Goal: Task Accomplishment & Management: Manage account settings

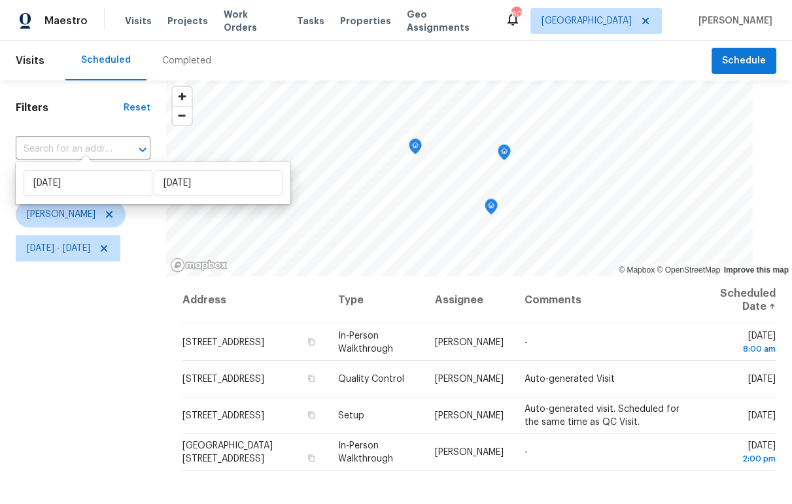
scroll to position [110, 0]
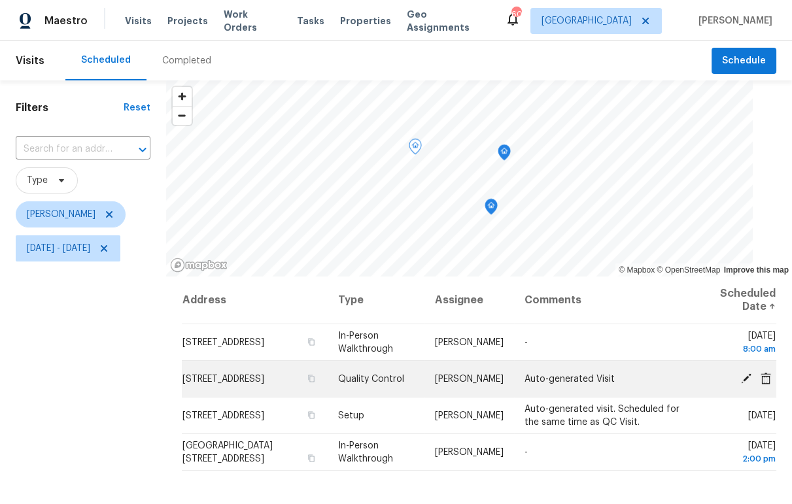
click at [741, 378] on icon at bounding box center [746, 378] width 10 height 10
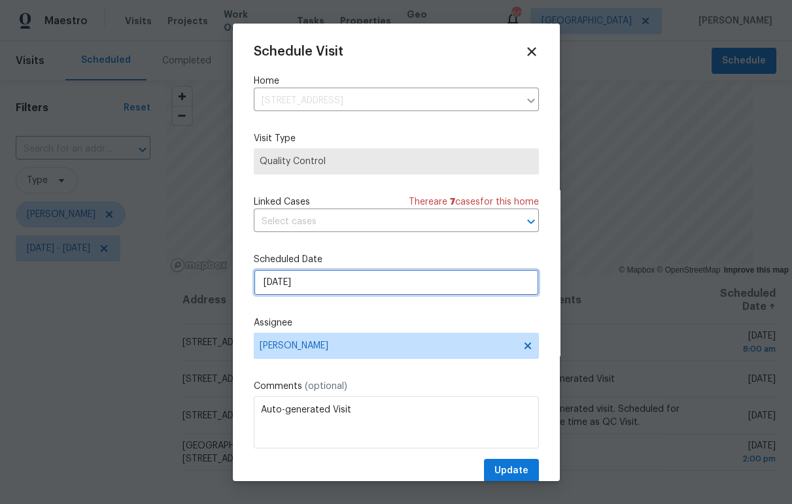
click at [473, 292] on input "8/22/2025" at bounding box center [396, 282] width 285 height 26
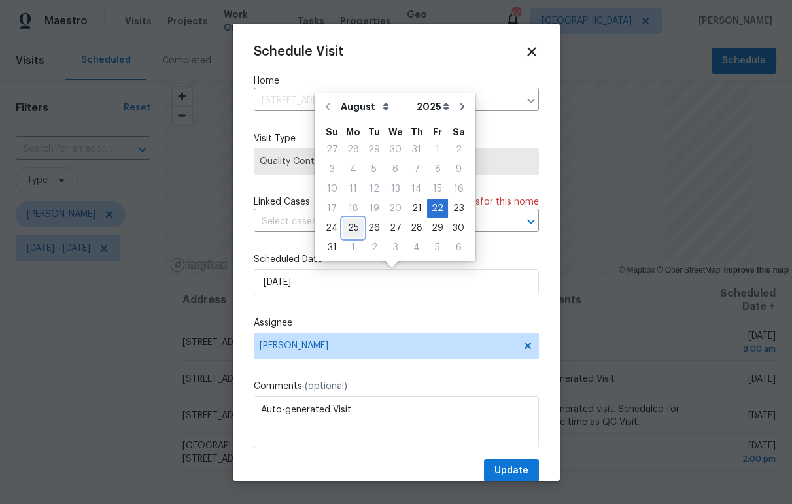
click at [354, 229] on div "25" at bounding box center [353, 228] width 21 height 18
type input "8/25/2025"
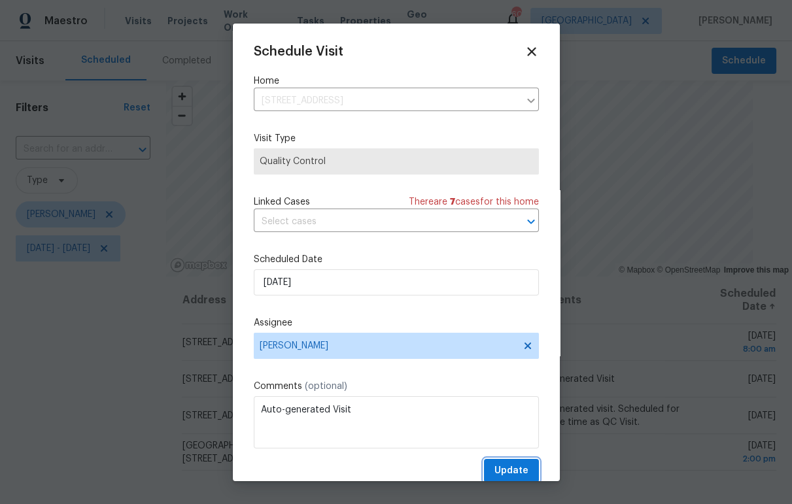
click at [501, 474] on span "Update" at bounding box center [511, 471] width 34 height 16
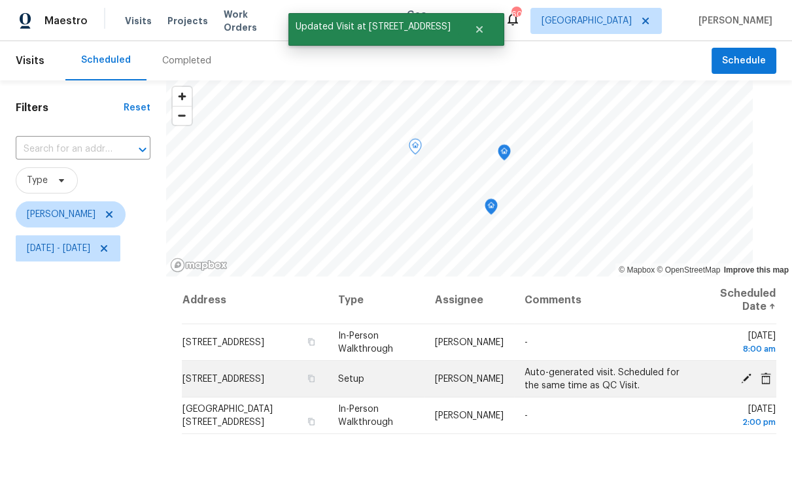
click at [740, 375] on icon at bounding box center [746, 378] width 12 height 12
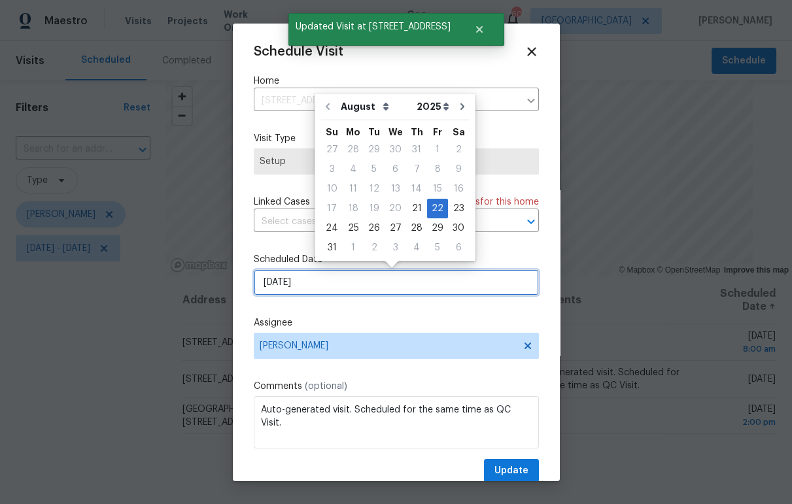
click at [434, 290] on input "8/22/2025" at bounding box center [396, 282] width 285 height 26
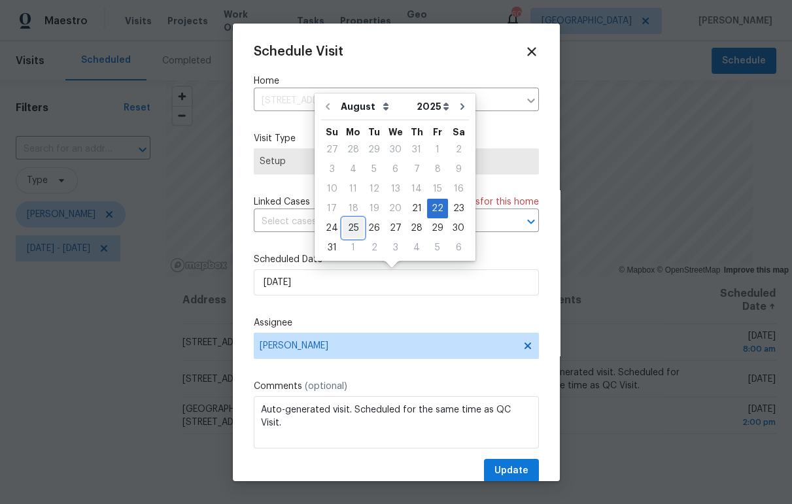
click at [352, 227] on div "25" at bounding box center [353, 228] width 21 height 18
type input "8/25/2025"
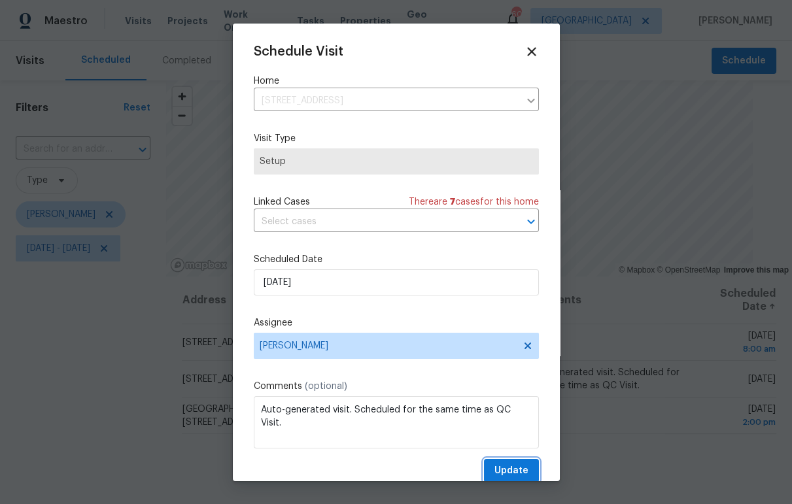
click at [505, 470] on span "Update" at bounding box center [511, 471] width 34 height 16
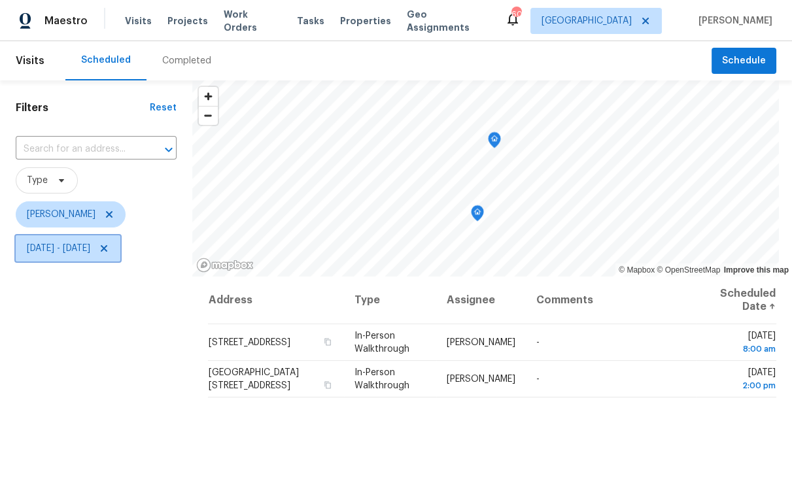
click at [105, 257] on span "[DATE] - [DATE]" at bounding box center [68, 248] width 105 height 26
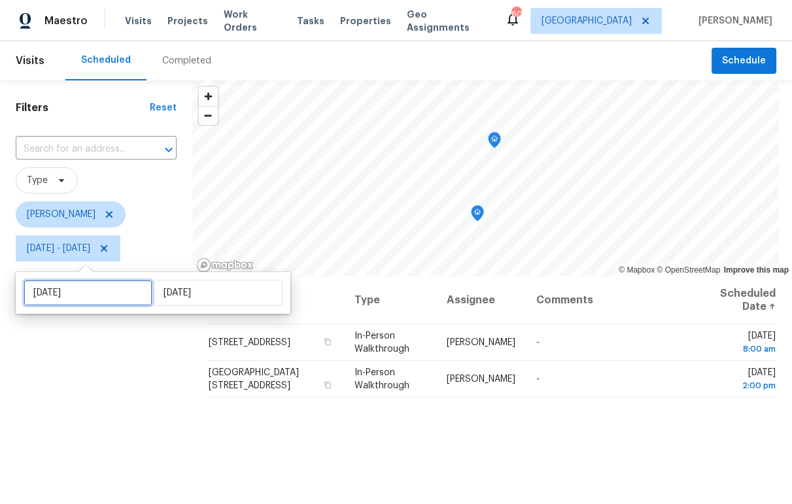
click at [98, 289] on input "[DATE]" at bounding box center [88, 293] width 129 height 26
select select "7"
select select "2025"
select select "8"
select select "2025"
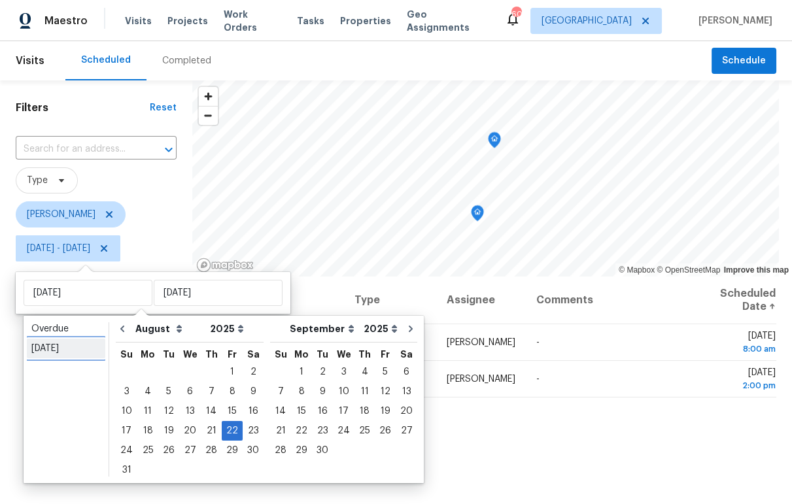
click at [70, 346] on div "[DATE]" at bounding box center [65, 348] width 69 height 13
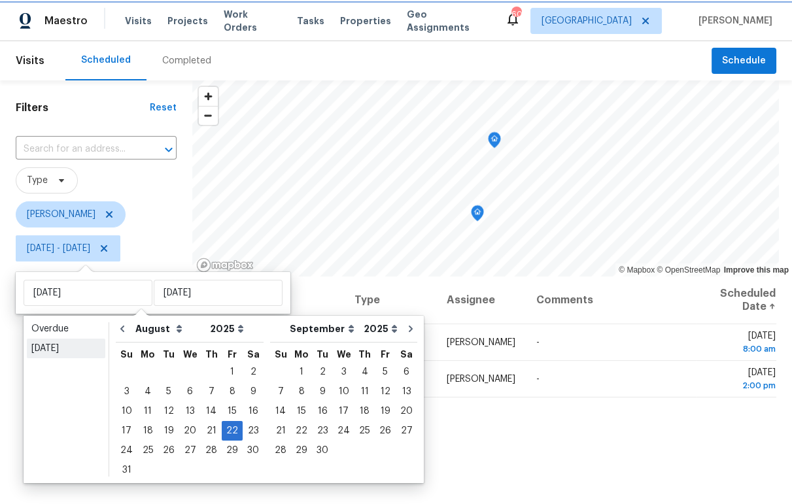
type input "Thu, Aug 21"
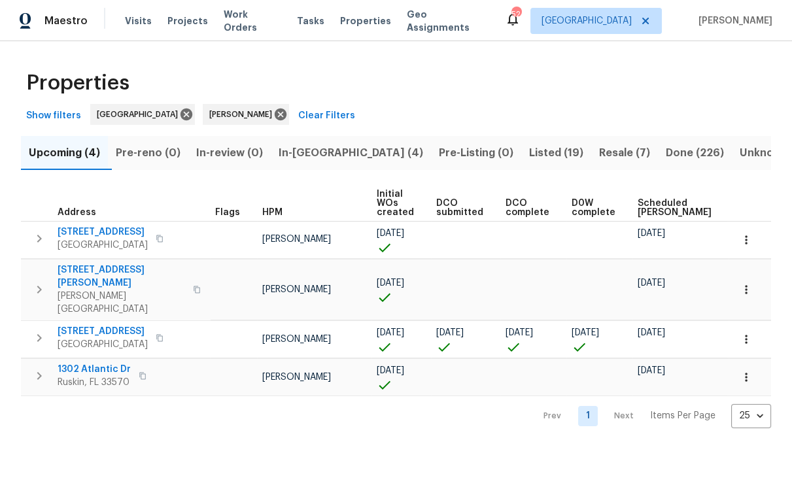
click at [312, 148] on span "In-reno (4)" at bounding box center [350, 153] width 144 height 18
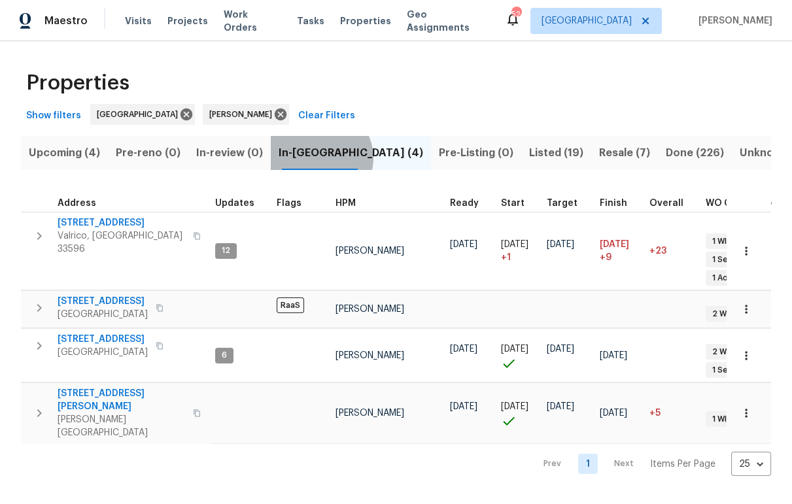
click at [330, 158] on span "In-reno (4)" at bounding box center [350, 153] width 144 height 18
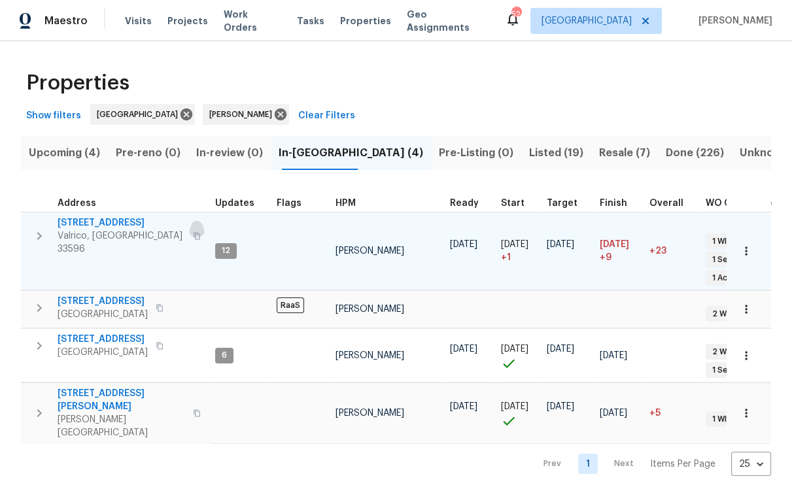
click at [193, 232] on icon "button" at bounding box center [197, 236] width 8 height 8
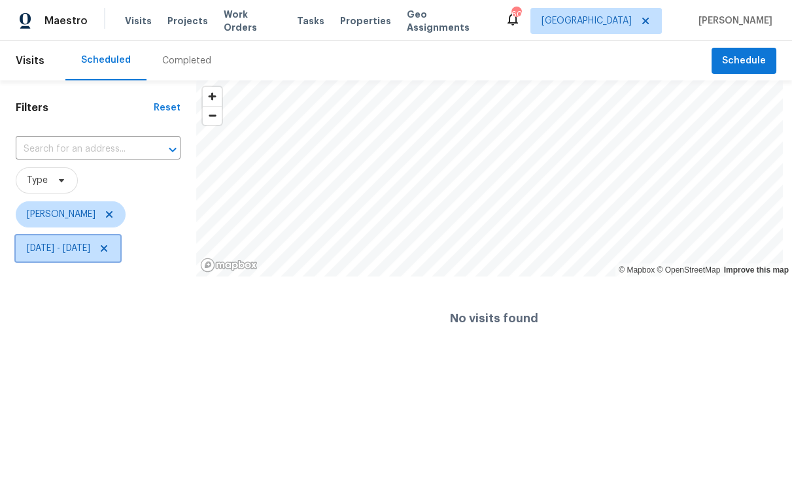
click at [90, 250] on span "[DATE] - [DATE]" at bounding box center [58, 248] width 63 height 13
click at [90, 250] on span "Thu, Aug 21 - Thu, Aug 21" at bounding box center [58, 248] width 63 height 13
click at [82, 253] on span "Thu, Aug 21 - Thu, Aug 21" at bounding box center [58, 248] width 63 height 13
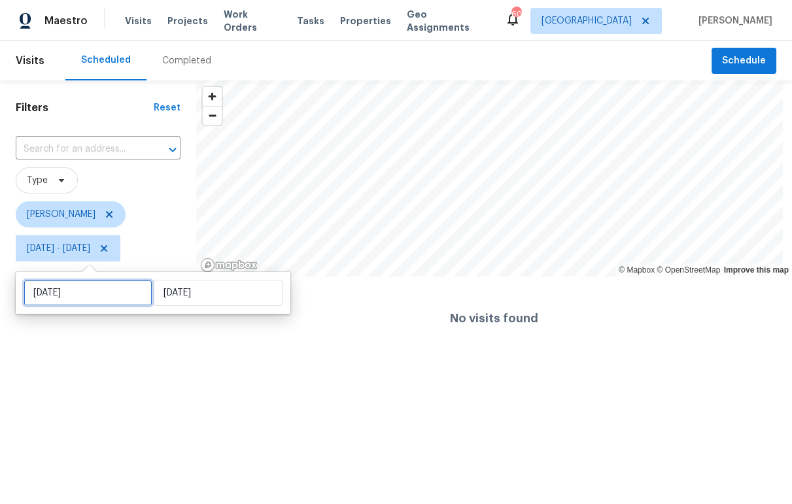
click at [82, 288] on input "Thu, Aug 21" at bounding box center [88, 293] width 129 height 26
select select "7"
select select "2025"
select select "8"
select select "2025"
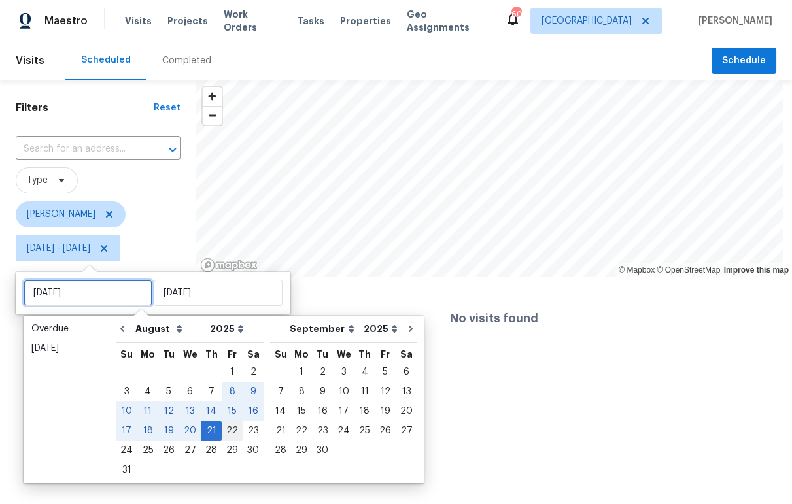
type input "[DATE]"
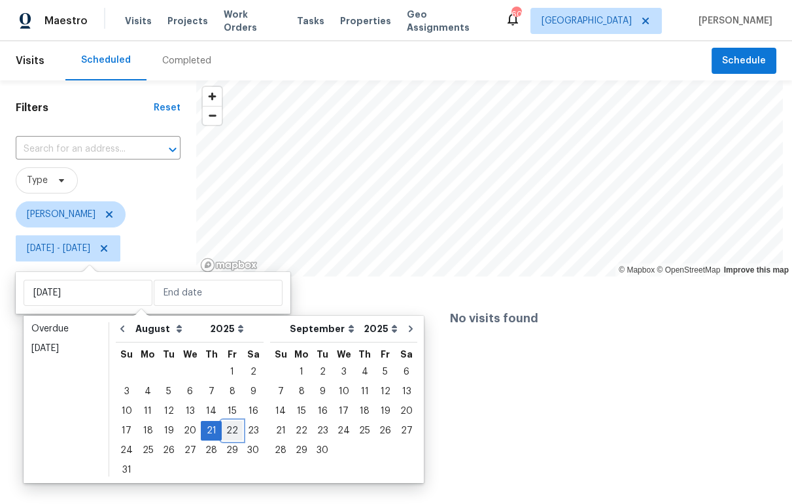
click at [227, 433] on div "22" at bounding box center [232, 431] width 21 height 18
type input "[DATE]"
type input "Thu, Aug 21"
click at [227, 432] on div "22" at bounding box center [232, 431] width 21 height 18
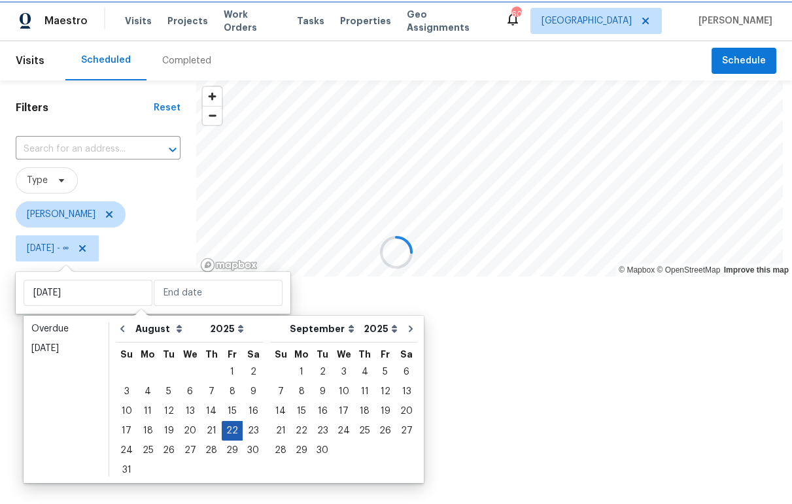
type input "[DATE]"
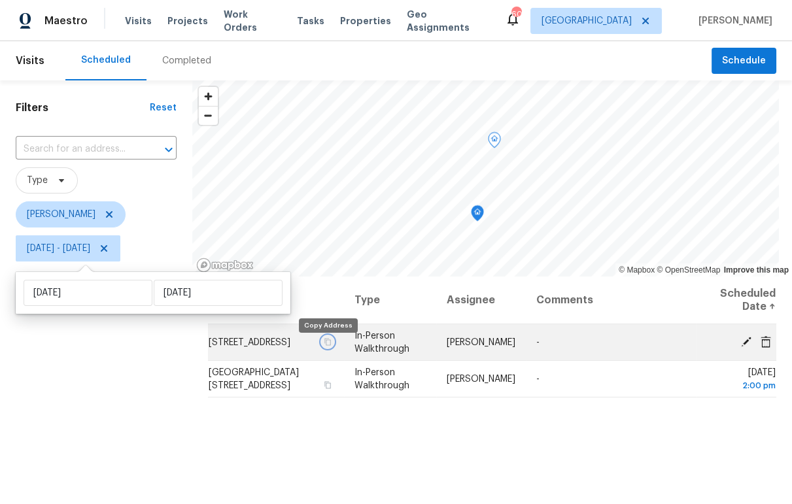
click at [329, 346] on icon "button" at bounding box center [328, 342] width 8 height 8
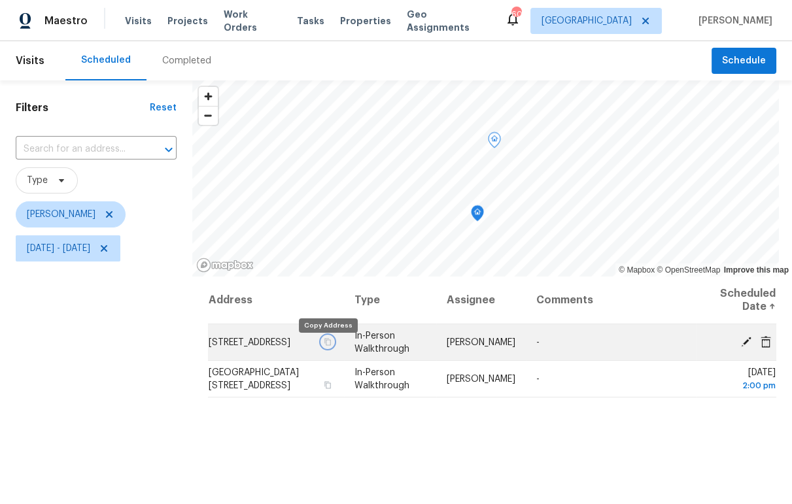
click at [329, 346] on icon "button" at bounding box center [328, 342] width 8 height 8
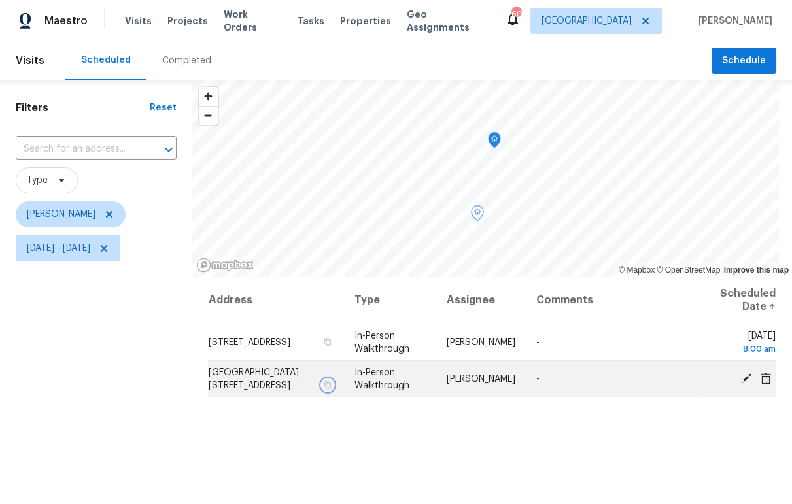
click at [329, 387] on icon "button" at bounding box center [327, 384] width 7 height 7
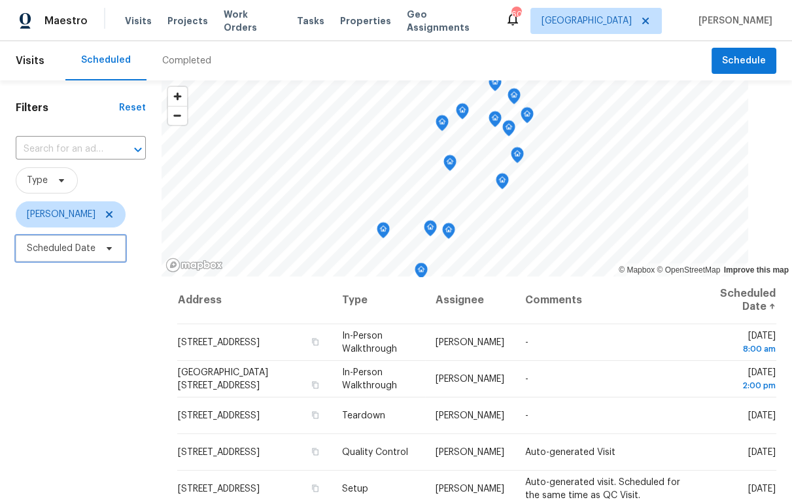
click at [82, 247] on span "Scheduled Date" at bounding box center [61, 248] width 69 height 13
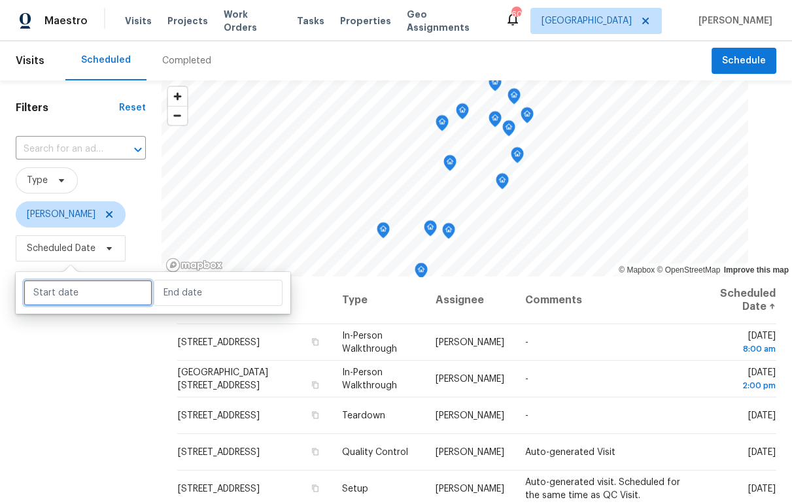
click at [79, 295] on input "text" at bounding box center [88, 293] width 129 height 26
select select "7"
select select "2025"
select select "8"
select select "2025"
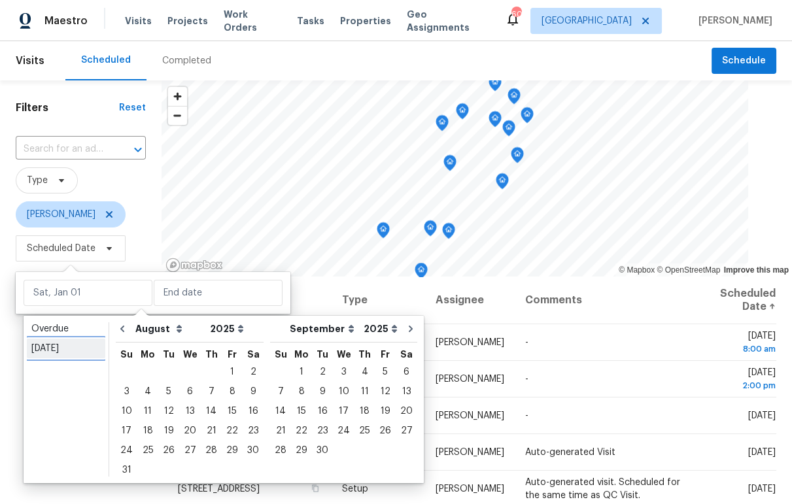
click at [63, 348] on div "[DATE]" at bounding box center [65, 348] width 69 height 13
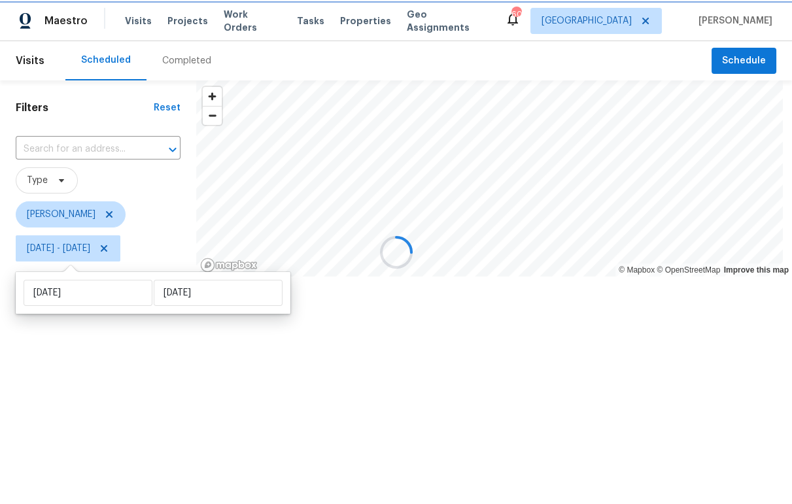
type input "[DATE]"
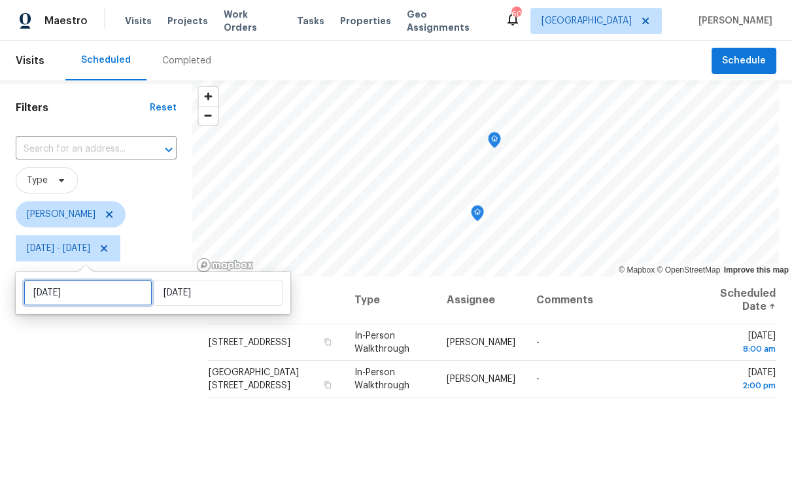
click at [105, 301] on input "[DATE]" at bounding box center [88, 293] width 129 height 26
select select "7"
select select "2025"
select select "8"
select select "2025"
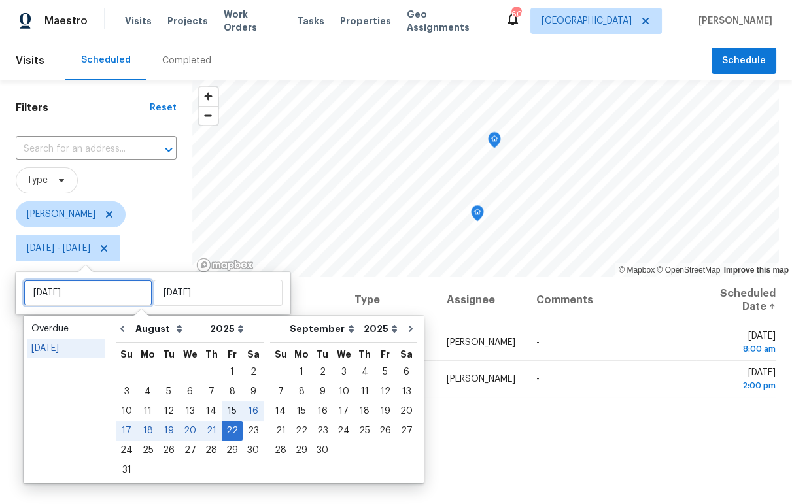
type input "[DATE]"
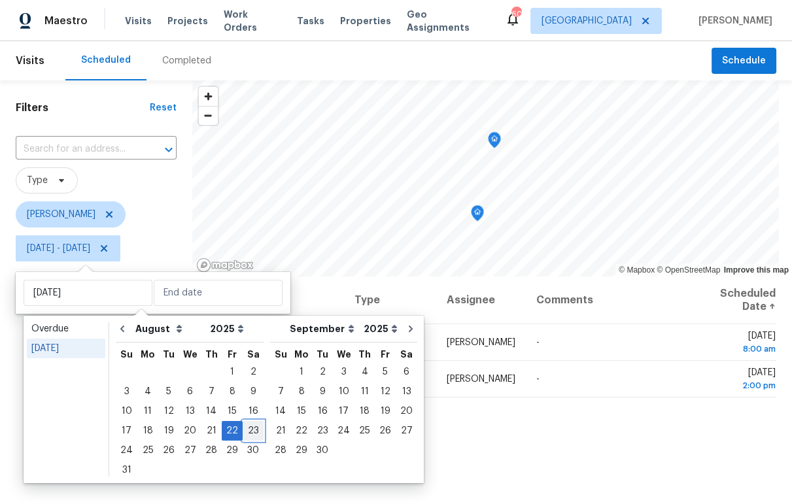
click at [244, 429] on div "23" at bounding box center [253, 431] width 21 height 18
type input "[DATE]"
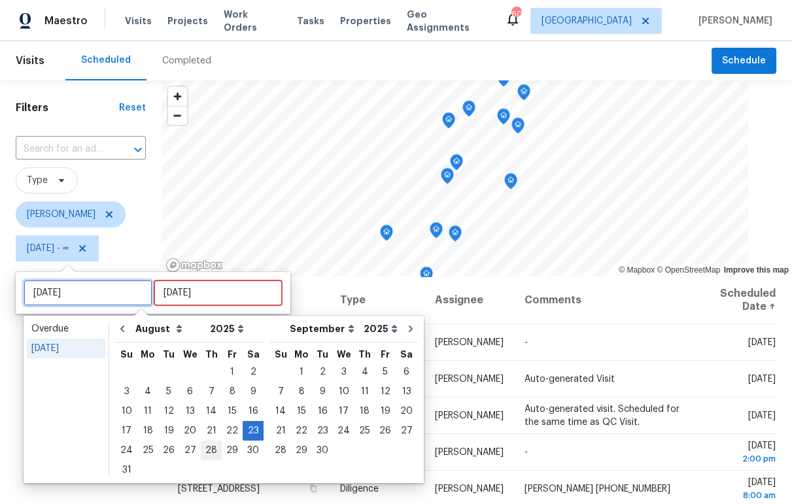
type input "[DATE]"
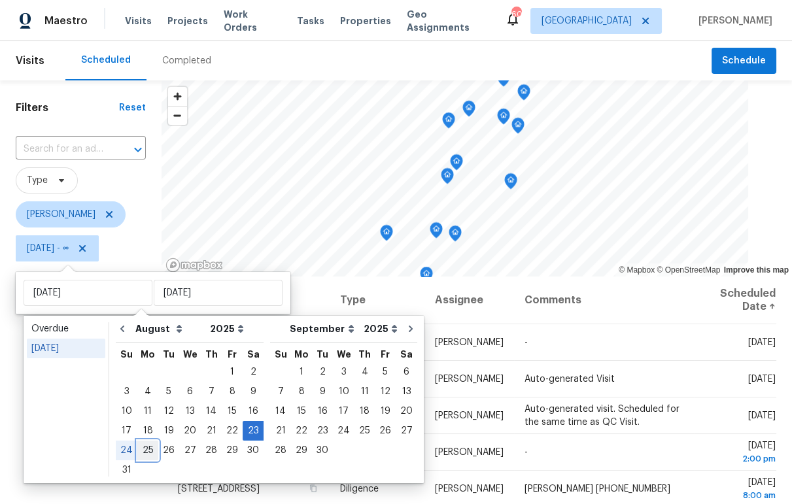
click at [150, 451] on div "25" at bounding box center [147, 450] width 21 height 18
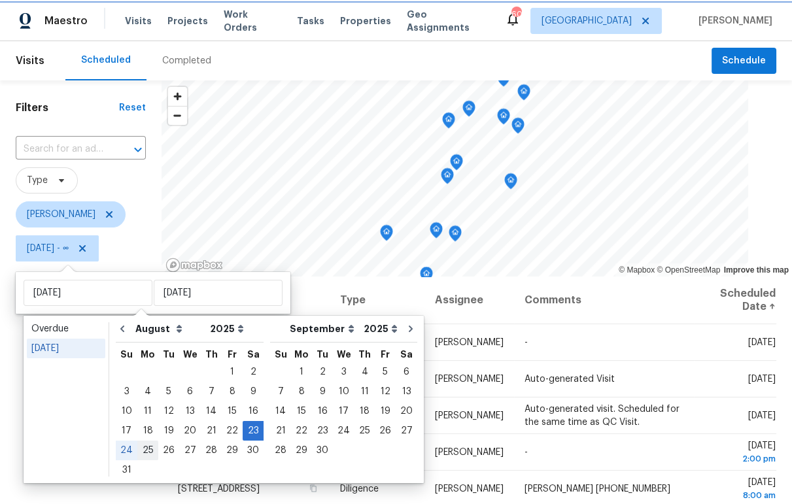
type input "[DATE]"
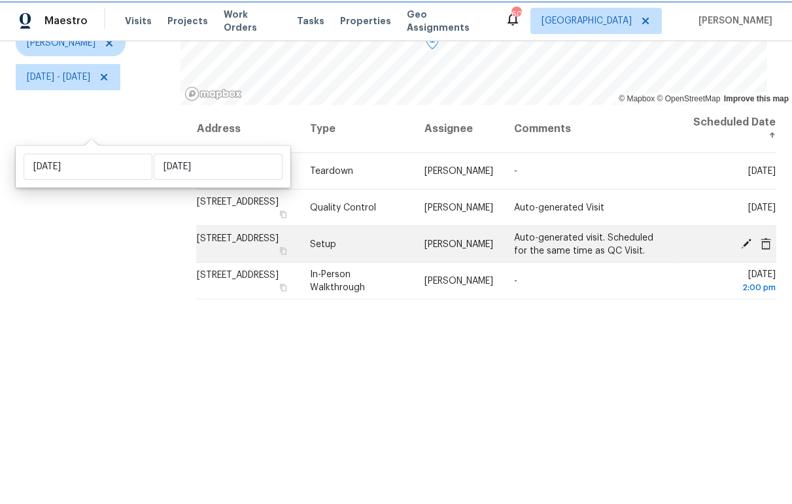
scroll to position [184, 0]
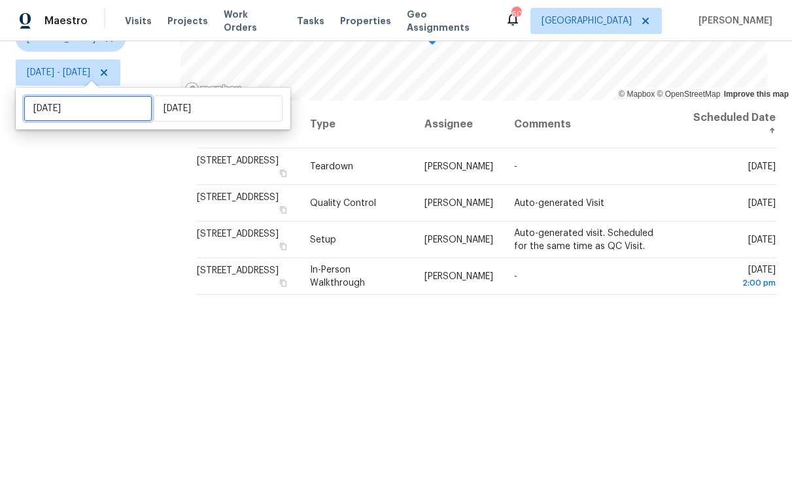
click at [107, 116] on input "[DATE]" at bounding box center [88, 108] width 129 height 26
select select "7"
select select "2025"
select select "8"
select select "2025"
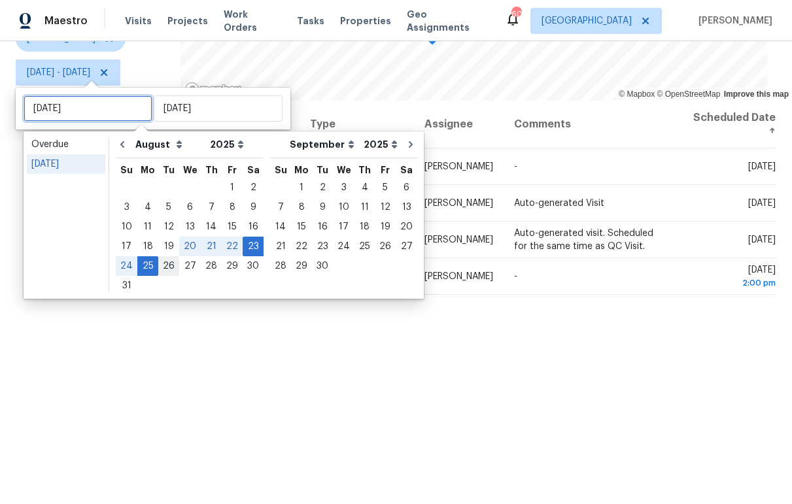
type input "[DATE]"
click at [148, 269] on div "25" at bounding box center [147, 266] width 21 height 18
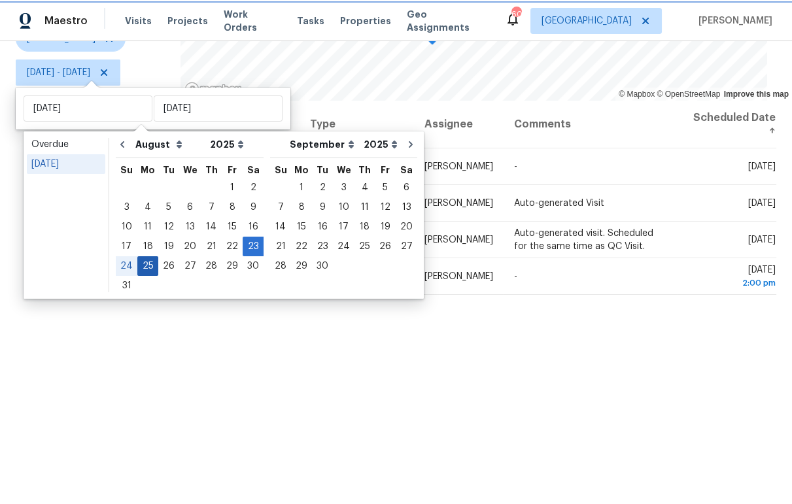
type input "[DATE]"
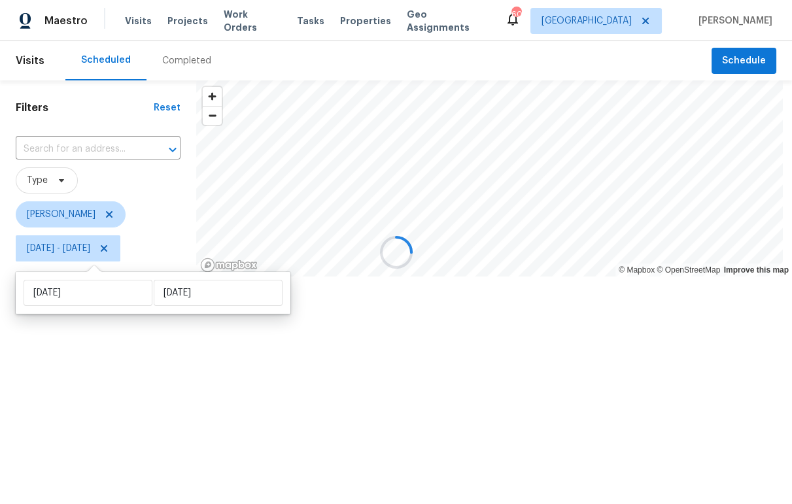
click at [148, 269] on div "Filters Reset ​ Type [PERSON_NAME][DATE] - [DATE]" at bounding box center [98, 220] width 196 height 280
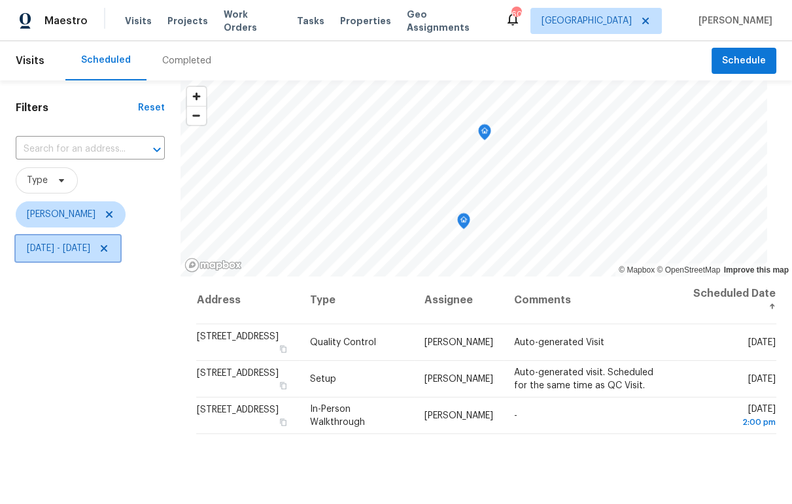
click at [78, 252] on span "[DATE] - [DATE]" at bounding box center [58, 248] width 63 height 13
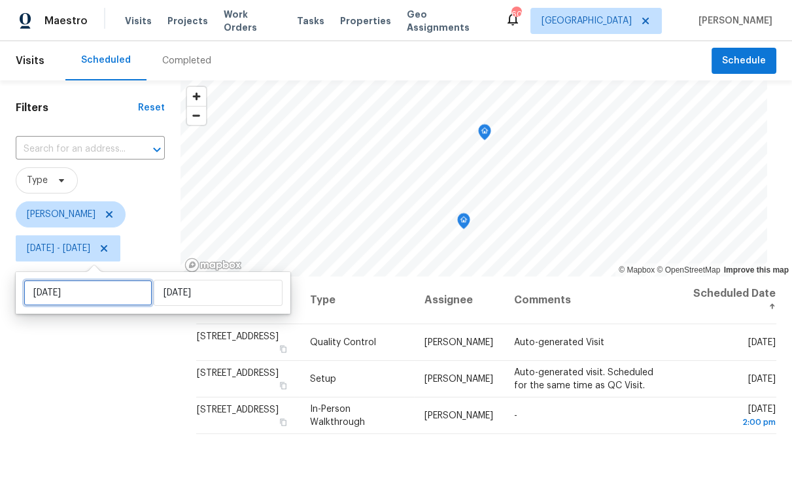
click at [105, 295] on input "[DATE]" at bounding box center [88, 293] width 129 height 26
select select "7"
select select "2025"
select select "8"
select select "2025"
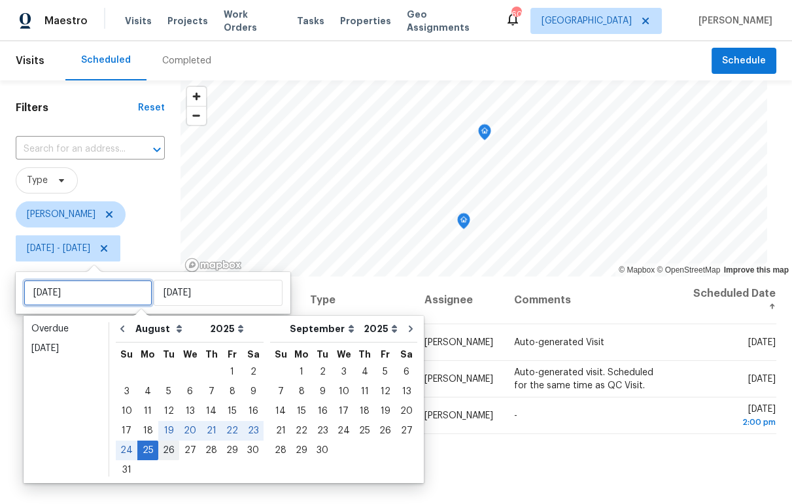
type input "[DATE]"
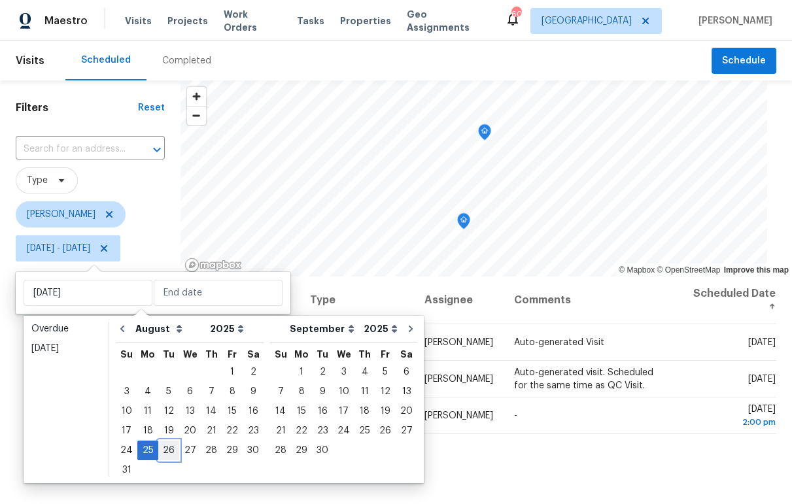
click at [169, 448] on div "26" at bounding box center [168, 450] width 21 height 18
type input "[DATE]"
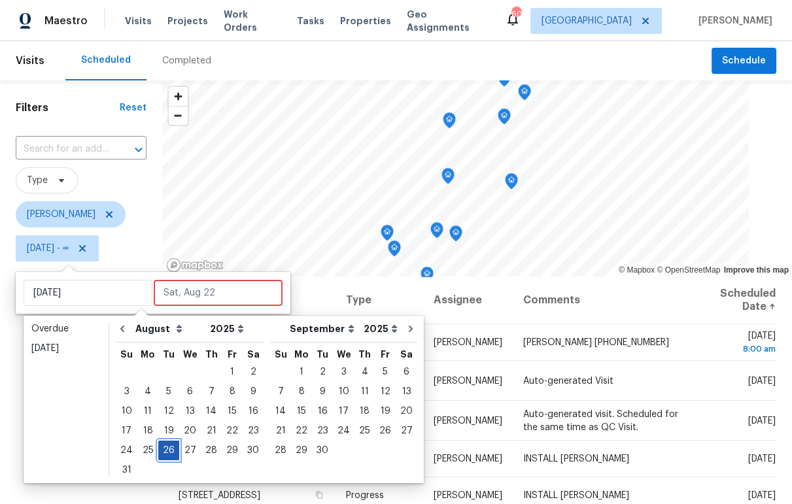
click at [169, 448] on div "26" at bounding box center [168, 450] width 21 height 18
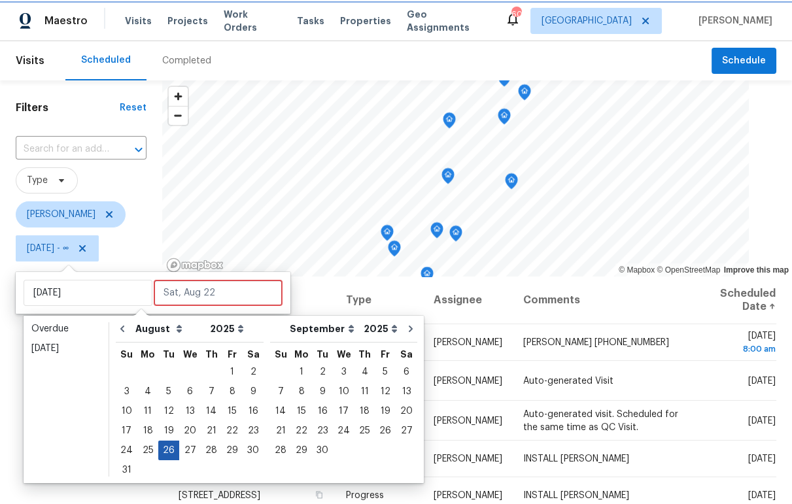
type input "[DATE]"
